Goal: Share content: Share content

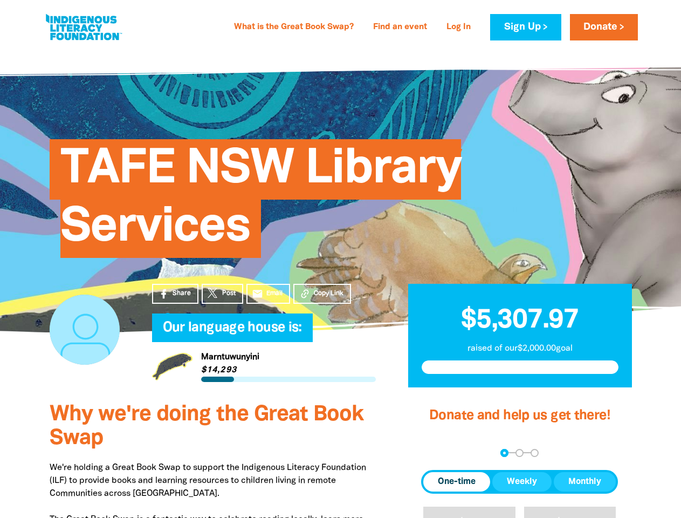
click at [340, 259] on div "TAFE NSW Library Services" at bounding box center [340, 190] width 615 height 219
click at [322, 293] on span "Copy Link" at bounding box center [329, 294] width 30 height 10
click at [436, 453] on div "arrow_back Back Step 1 Step 2 Step 3" at bounding box center [519, 453] width 197 height 8
click at [504, 453] on div "Navigate to step 1 of 3 to enter your donation amount" at bounding box center [504, 452] width 3 height 3
click at [457, 482] on span "One-time" at bounding box center [457, 481] width 38 height 13
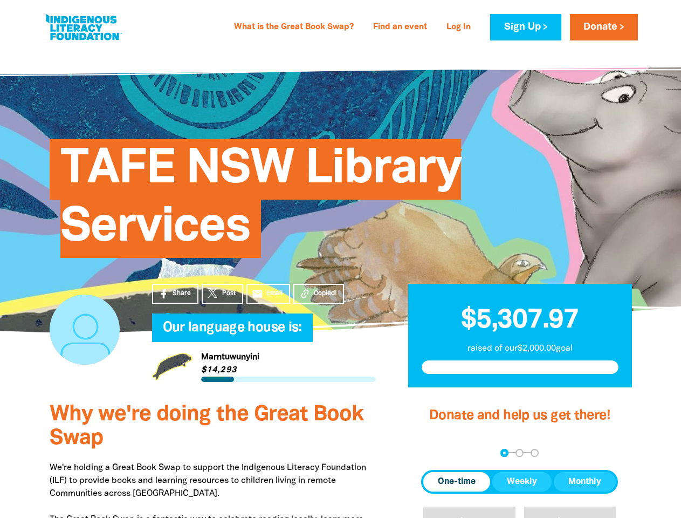
click at [522, 482] on span "Weekly" at bounding box center [522, 481] width 30 height 13
click at [585, 482] on span "Monthly" at bounding box center [584, 481] width 33 height 13
